Goal: Find specific page/section: Find specific page/section

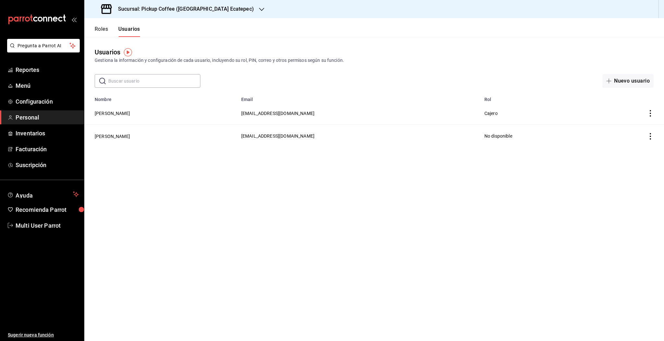
click at [189, 11] on h3 "Sucursal: Pickup Coffee ([GEOGRAPHIC_DATA] Ecatepec)" at bounding box center [183, 9] width 141 height 8
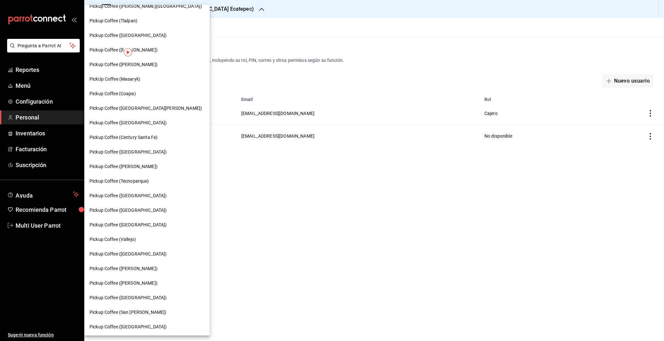
scroll to position [6, 0]
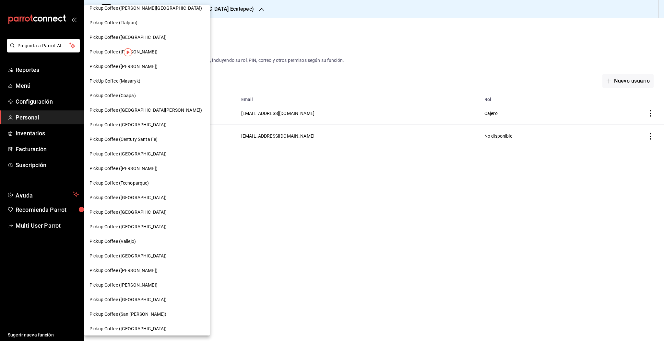
click at [141, 288] on span "Pickup Coffee ([PERSON_NAME])" at bounding box center [123, 285] width 68 height 7
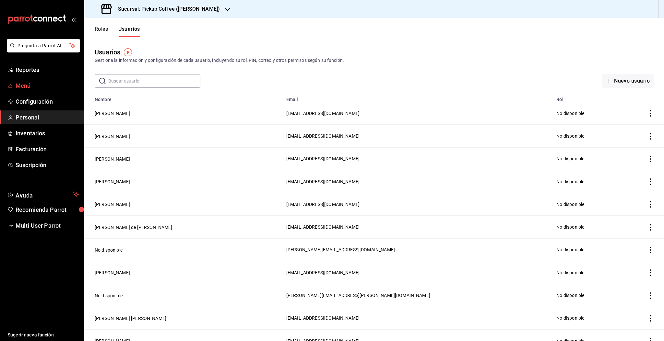
click at [25, 86] on span "Menú" at bounding box center [47, 85] width 63 height 9
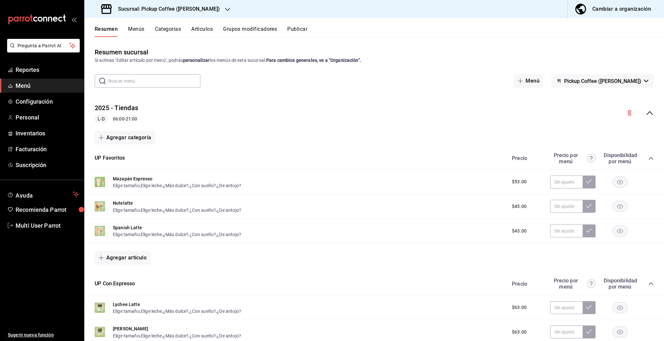
click at [645, 115] on icon "collapse-menu-row" at bounding box center [649, 113] width 8 height 8
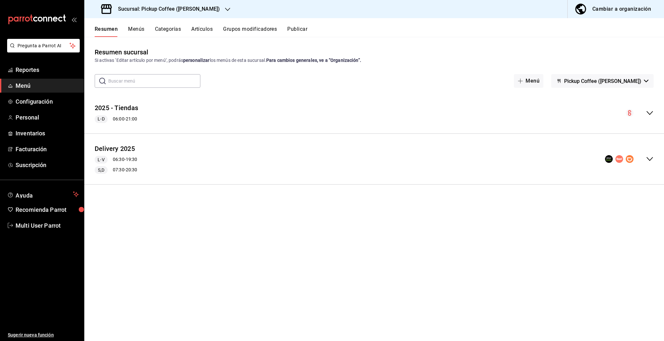
click at [651, 113] on icon "collapse-menu-row" at bounding box center [649, 113] width 6 height 4
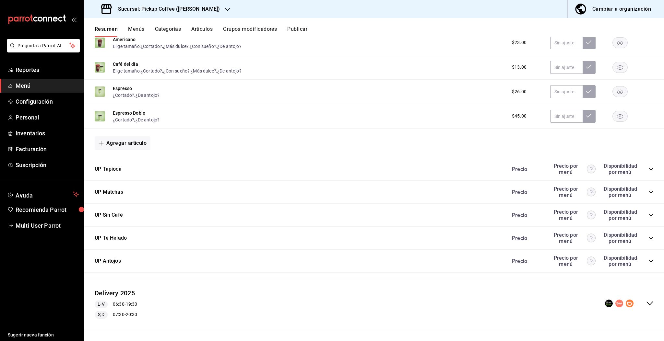
scroll to position [607, 0]
click at [648, 217] on icon "collapse-category-row" at bounding box center [650, 216] width 5 height 5
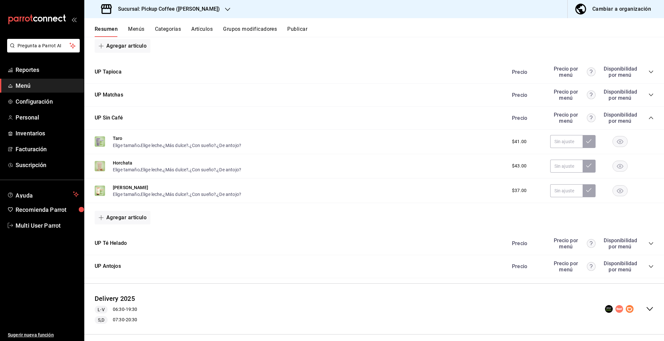
scroll to position [712, 0]
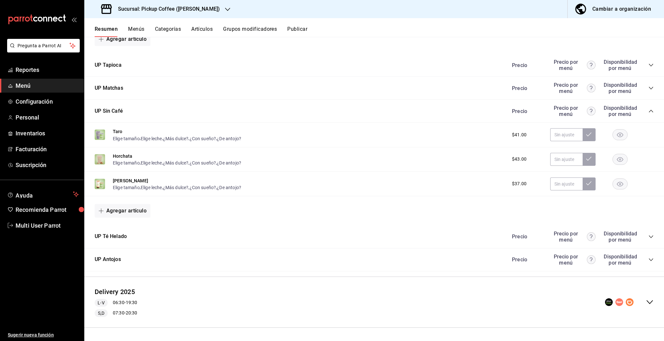
click at [648, 237] on icon "collapse-category-row" at bounding box center [650, 236] width 5 height 5
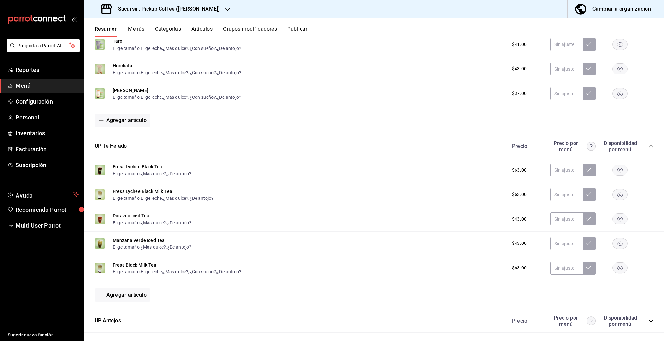
scroll to position [864, 0]
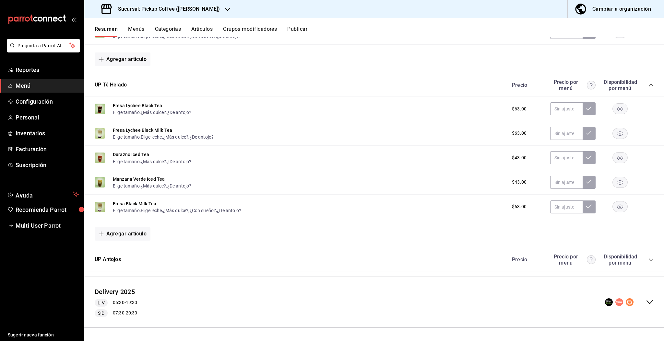
click at [648, 259] on icon "collapse-category-row" at bounding box center [650, 259] width 5 height 5
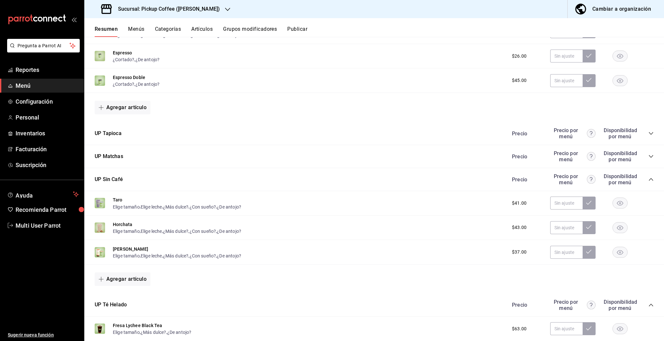
scroll to position [647, 0]
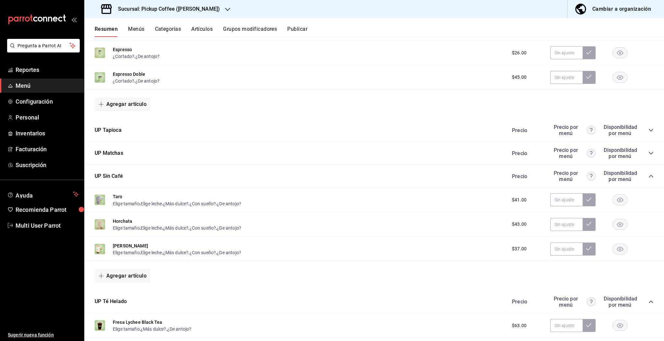
click at [648, 131] on icon "collapse-category-row" at bounding box center [650, 130] width 5 height 5
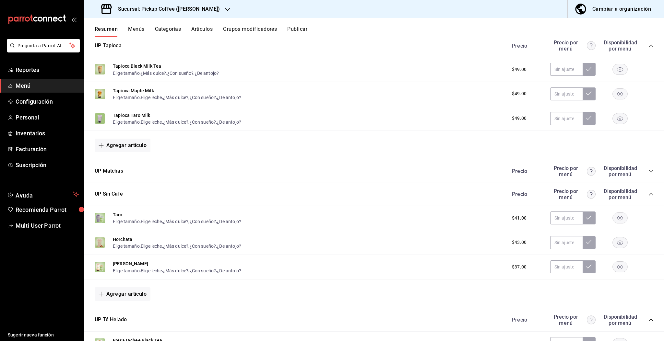
scroll to position [738, 0]
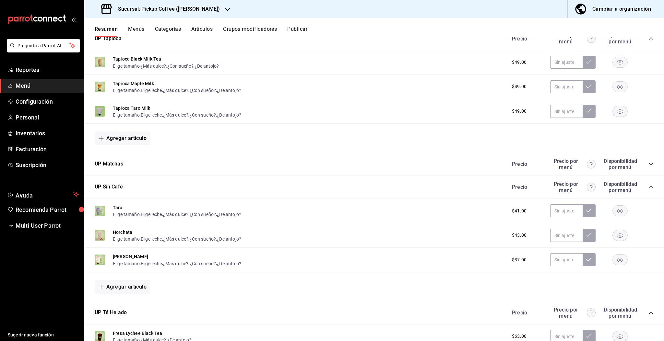
click at [648, 165] on icon "collapse-category-row" at bounding box center [650, 164] width 5 height 5
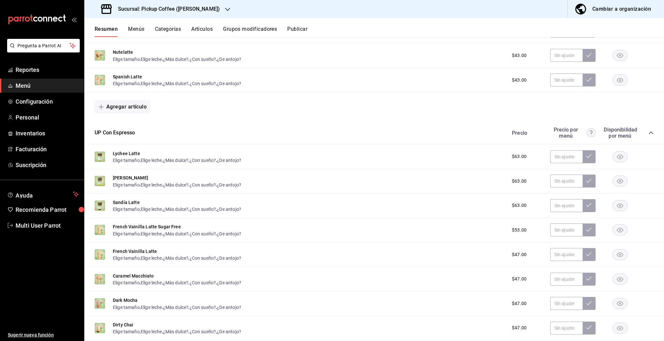
scroll to position [0, 0]
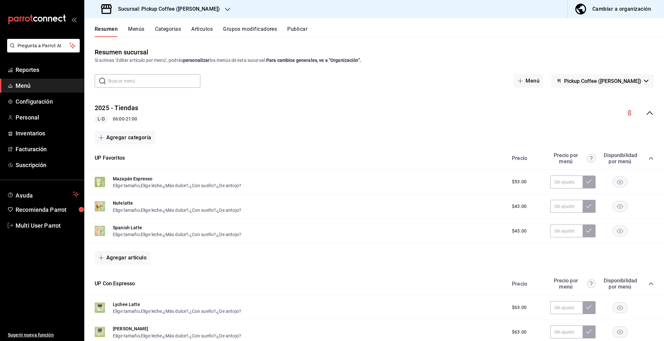
click at [191, 9] on h3 "Sucursal: Pickup Coffee ([PERSON_NAME])" at bounding box center [166, 9] width 107 height 8
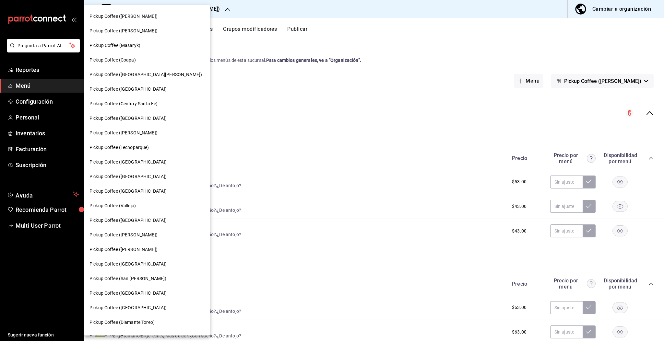
scroll to position [43, 0]
click at [139, 255] on div "Pickup Coffee ([PERSON_NAME])" at bounding box center [146, 249] width 125 height 15
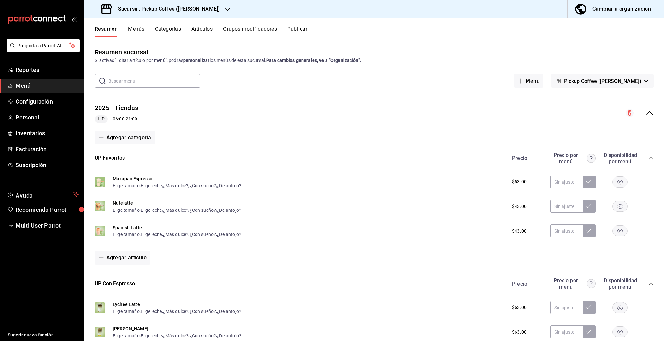
click at [174, 13] on div "Sucursal: Pickup Coffee ([PERSON_NAME])" at bounding box center [160, 9] width 143 height 18
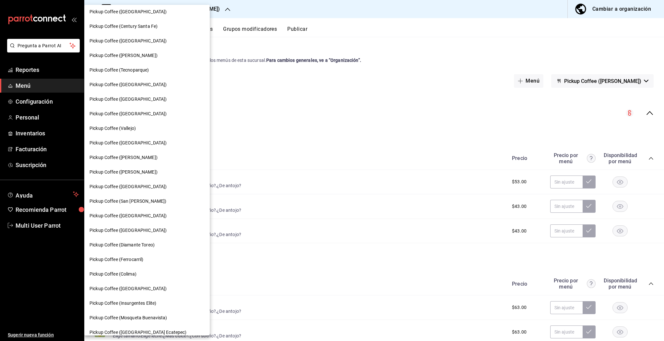
scroll to position [122, 0]
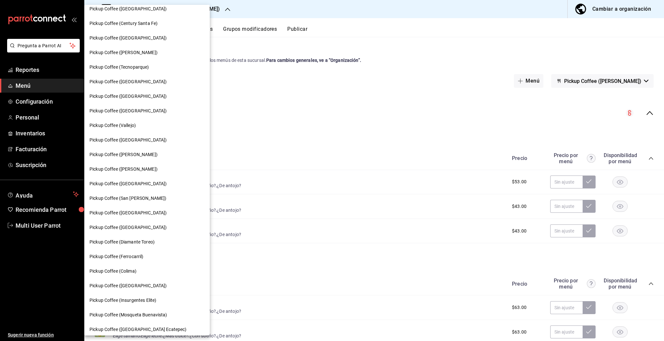
click at [136, 255] on span "Pickup Coffee (Ferrocarril)" at bounding box center [116, 256] width 54 height 7
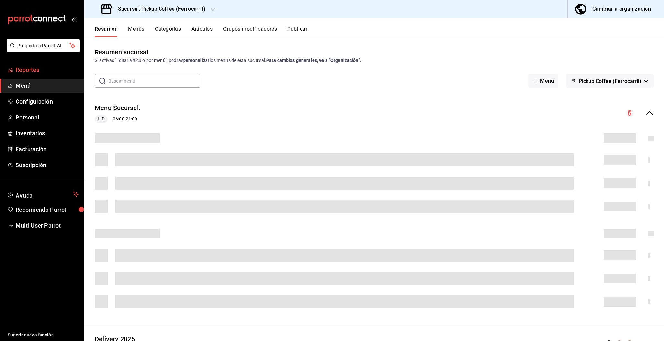
click at [34, 69] on span "Reportes" at bounding box center [47, 69] width 63 height 9
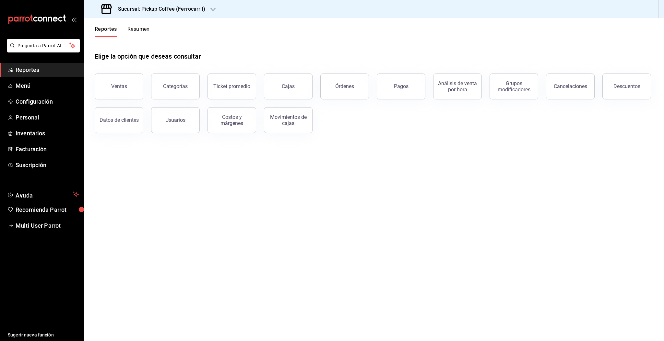
click at [137, 29] on button "Resumen" at bounding box center [138, 31] width 22 height 11
